Goal: Task Accomplishment & Management: Manage account settings

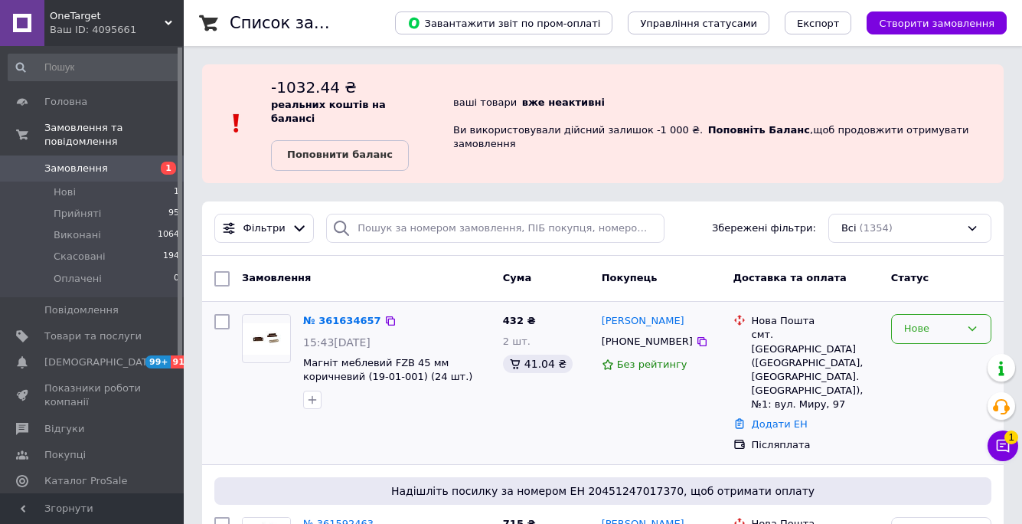
click at [917, 321] on div "Нове" at bounding box center [932, 329] width 56 height 16
click at [924, 347] on li "Прийнято" at bounding box center [941, 361] width 99 height 28
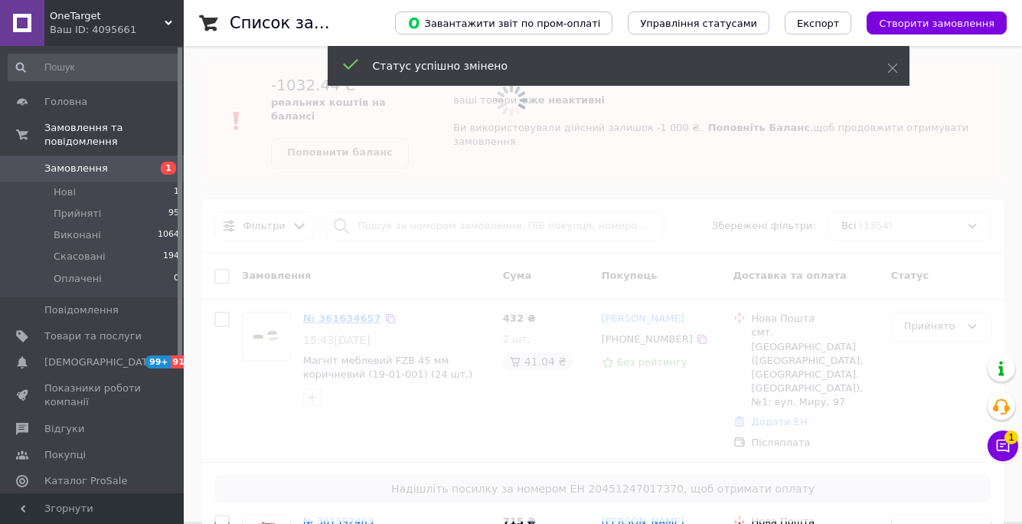
scroll to position [355, 0]
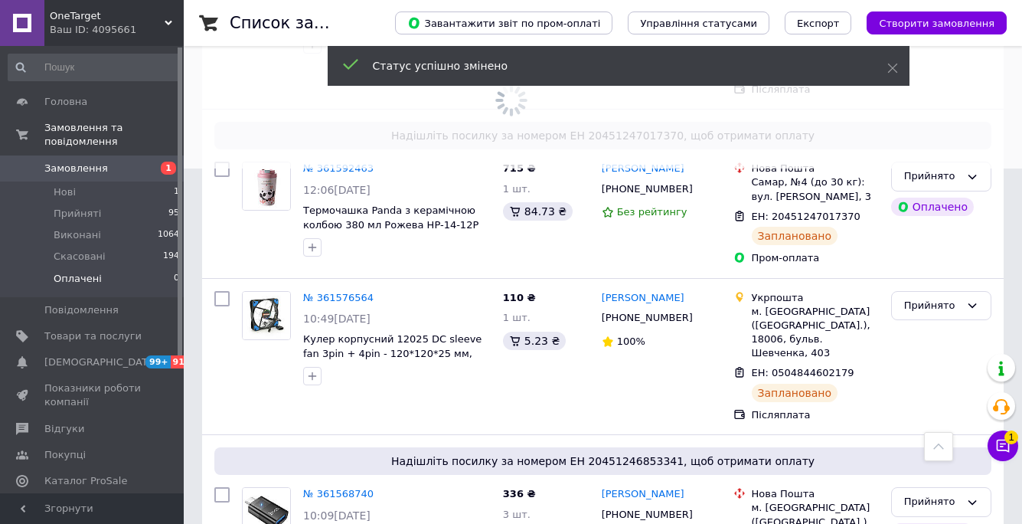
click at [92, 293] on li "Оплачені 0" at bounding box center [94, 282] width 188 height 29
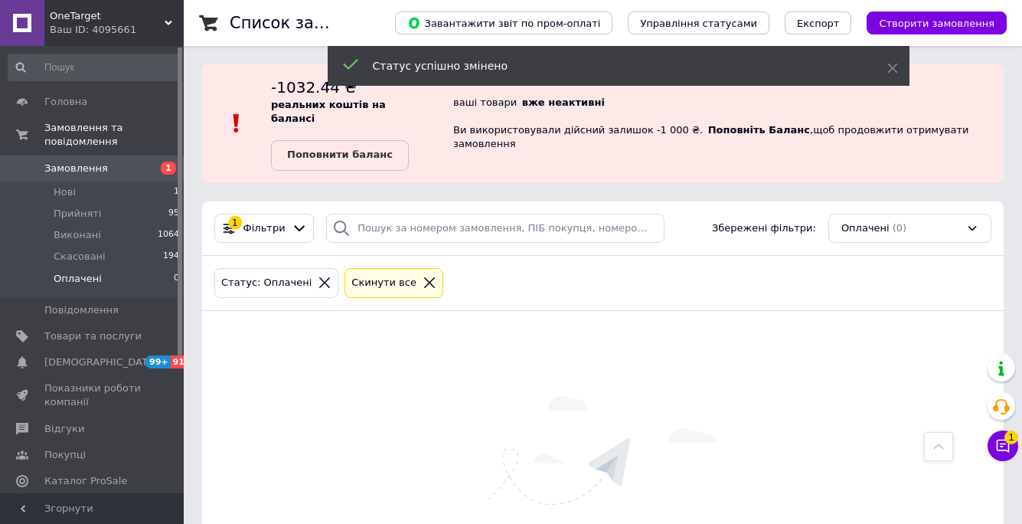
click at [93, 288] on li "Оплачені 0" at bounding box center [94, 282] width 188 height 29
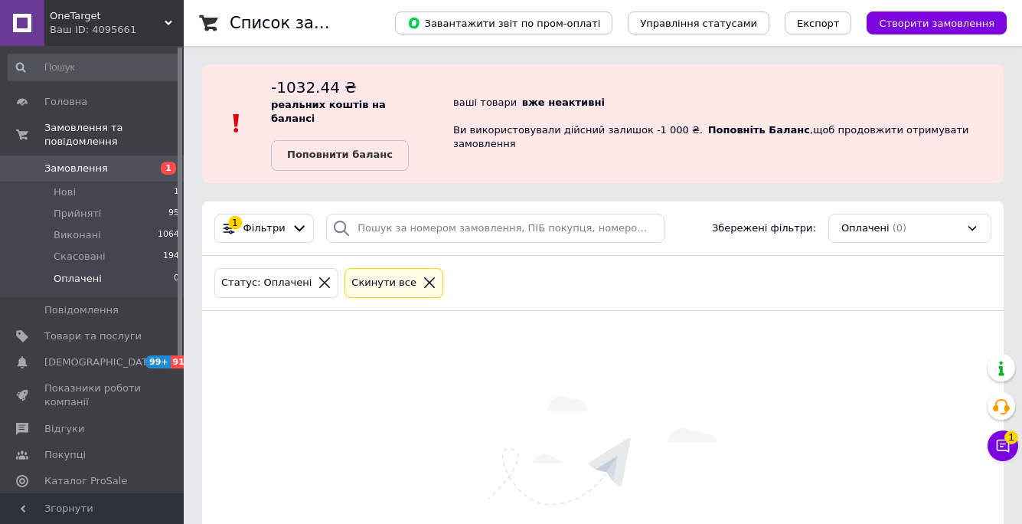
click at [109, 164] on span "Замовлення" at bounding box center [92, 169] width 97 height 14
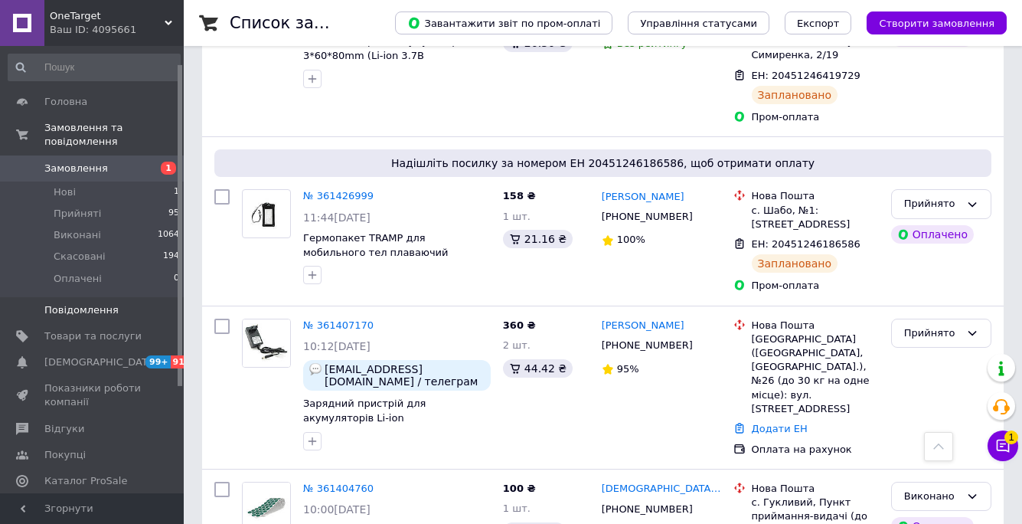
scroll to position [172, 0]
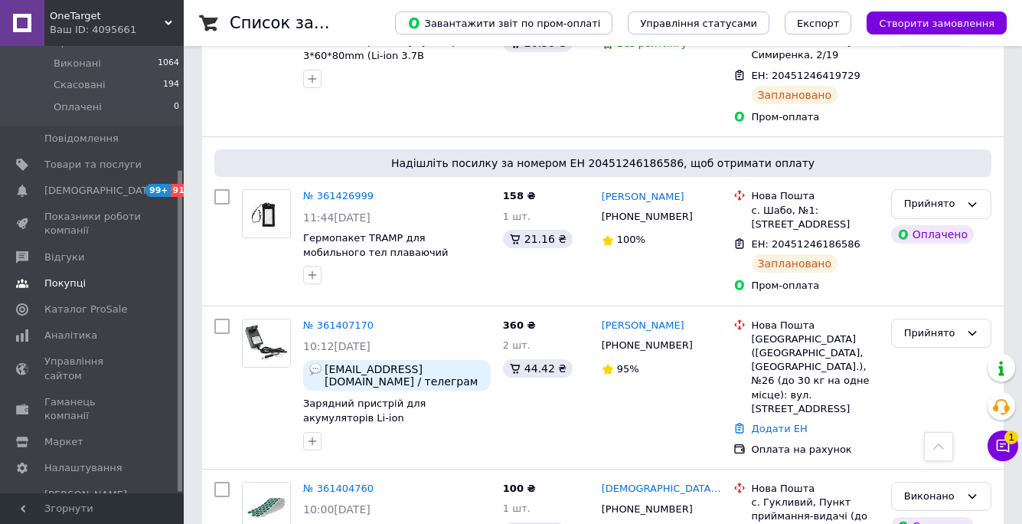
click at [111, 295] on link "Покупці" at bounding box center [94, 283] width 188 height 26
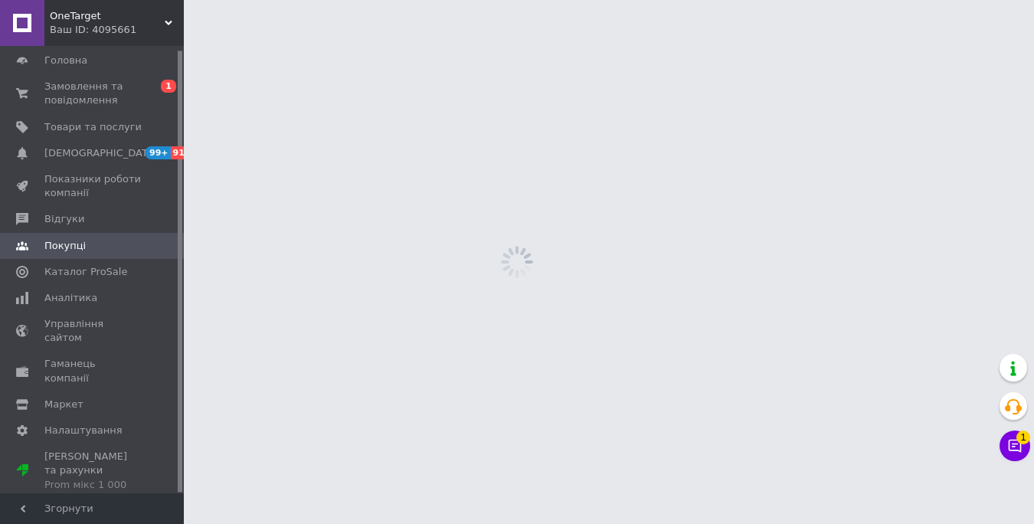
scroll to position [4, 0]
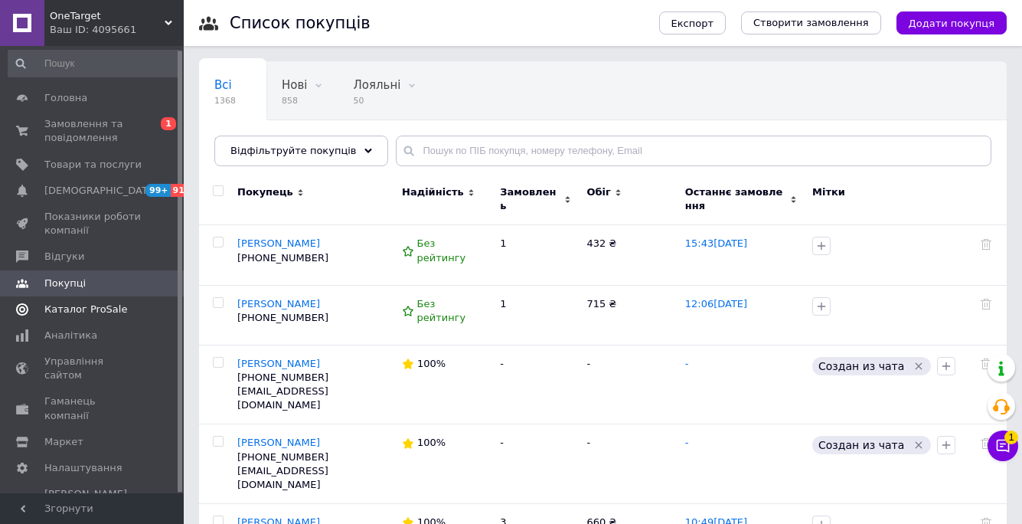
click at [81, 309] on span "Каталог ProSale" at bounding box center [85, 309] width 83 height 14
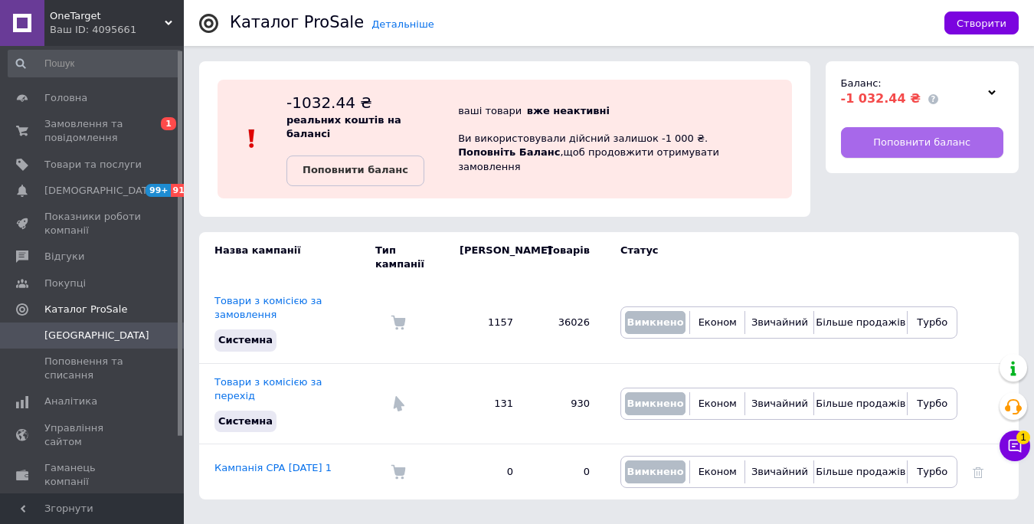
click at [924, 127] on link "Поповнити баланс" at bounding box center [922, 142] width 163 height 31
